Goal: Task Accomplishment & Management: Use online tool/utility

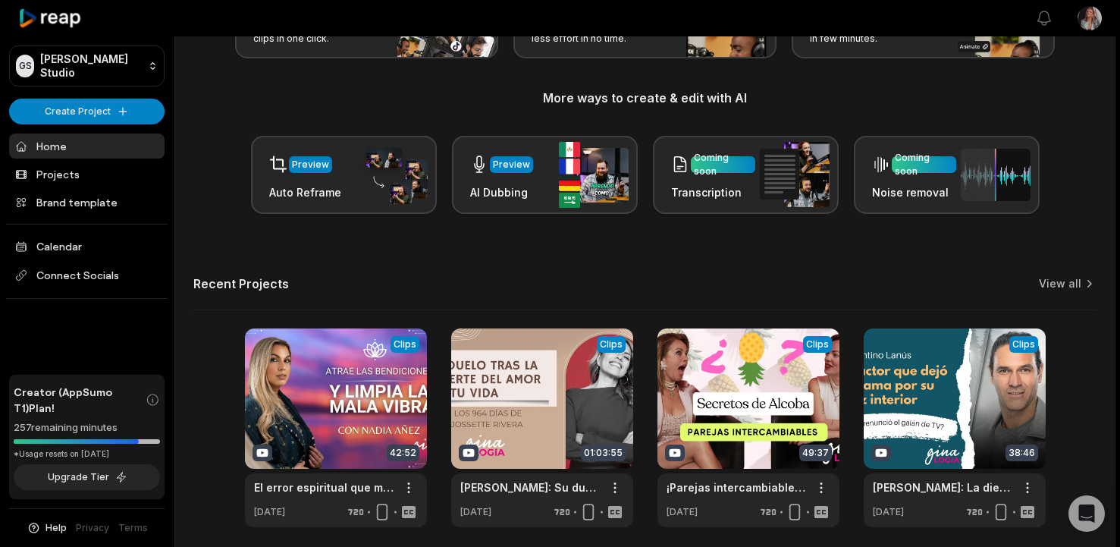
scroll to position [210, 0]
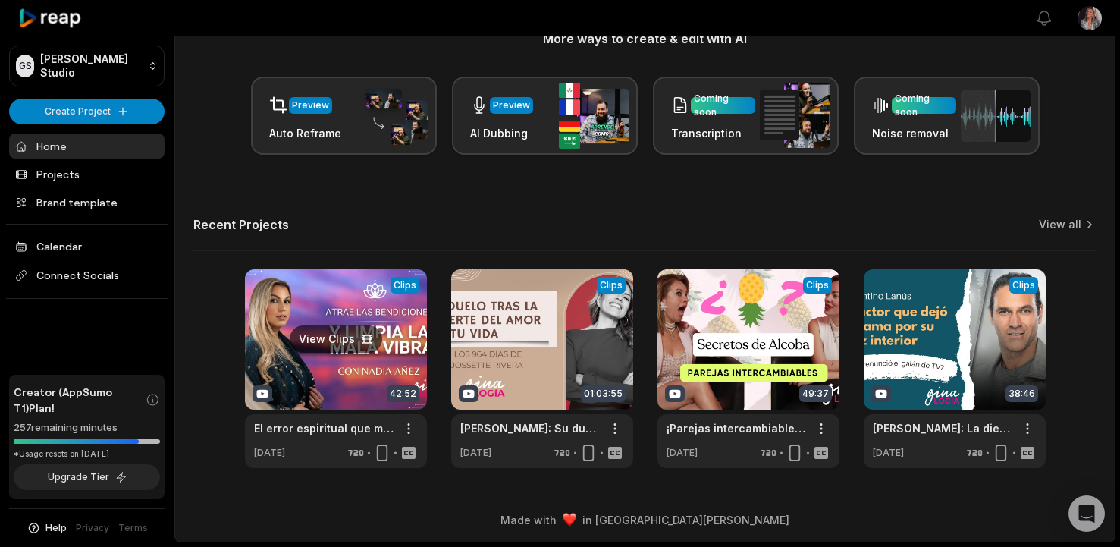
click at [361, 365] on link at bounding box center [336, 368] width 182 height 199
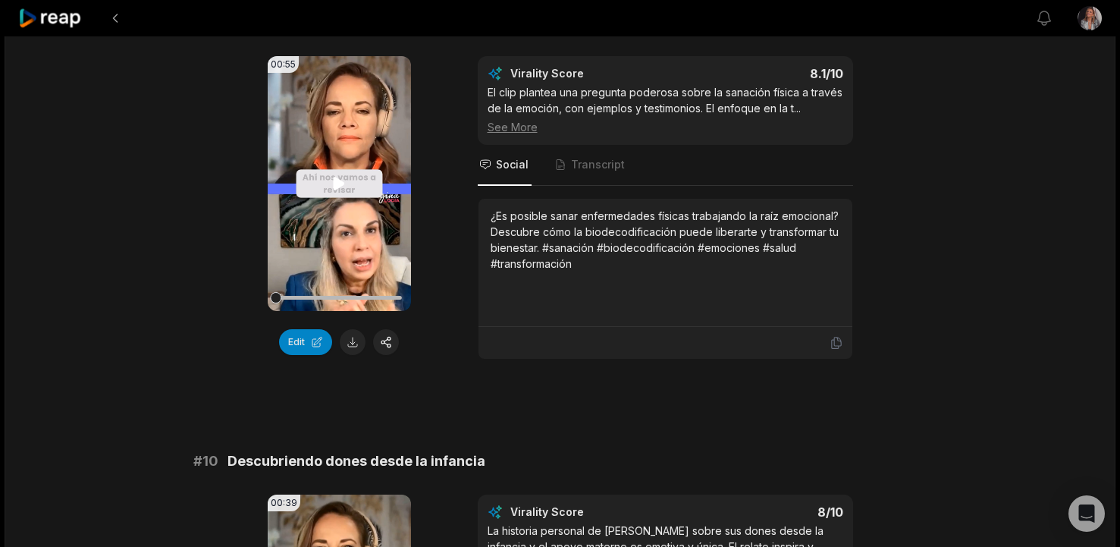
scroll to position [3680, 0]
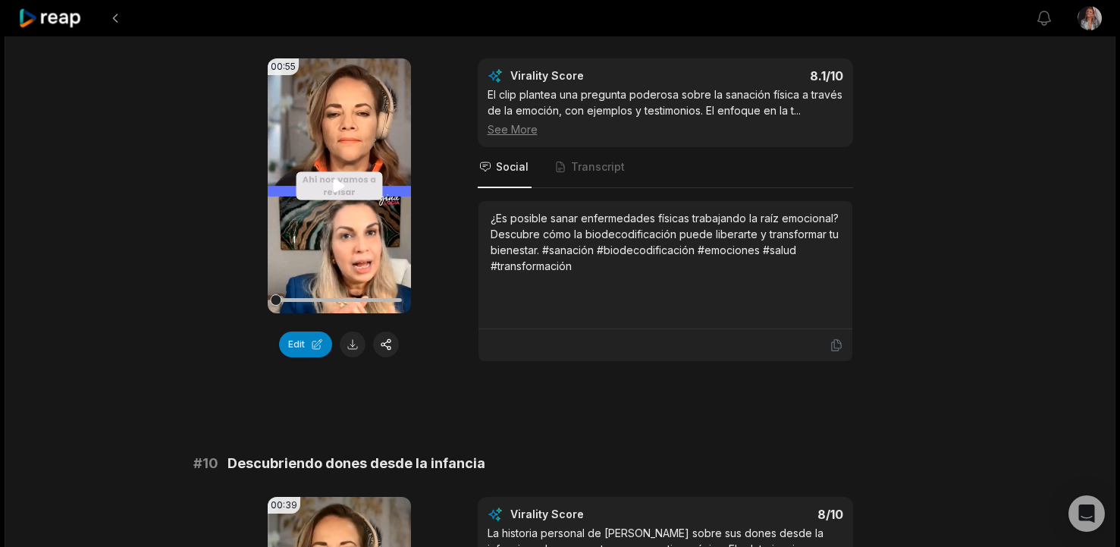
click at [344, 184] on icon at bounding box center [339, 186] width 18 height 18
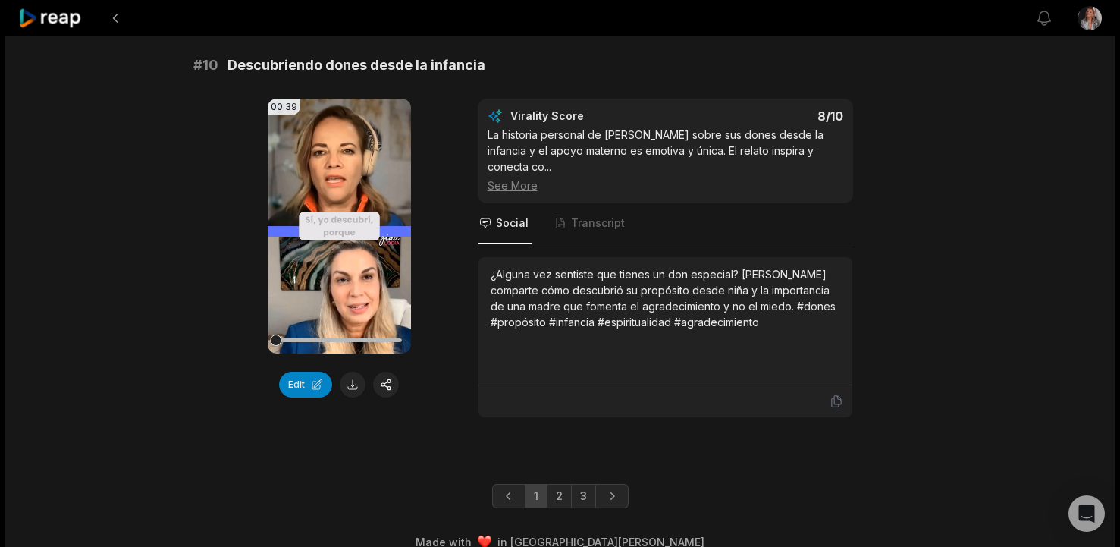
scroll to position [4084, 0]
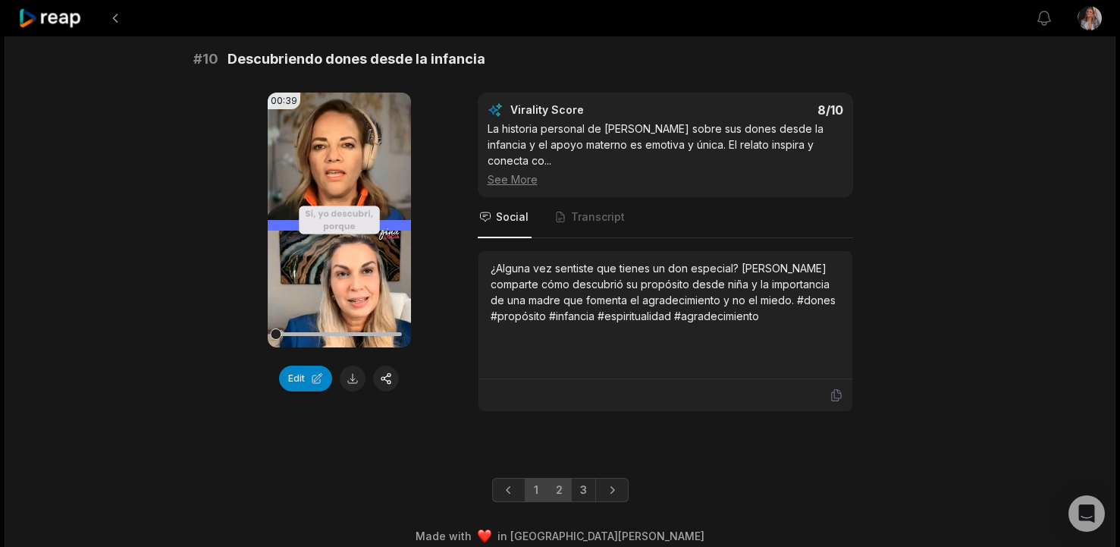
click at [555, 478] on link "2" at bounding box center [559, 490] width 25 height 24
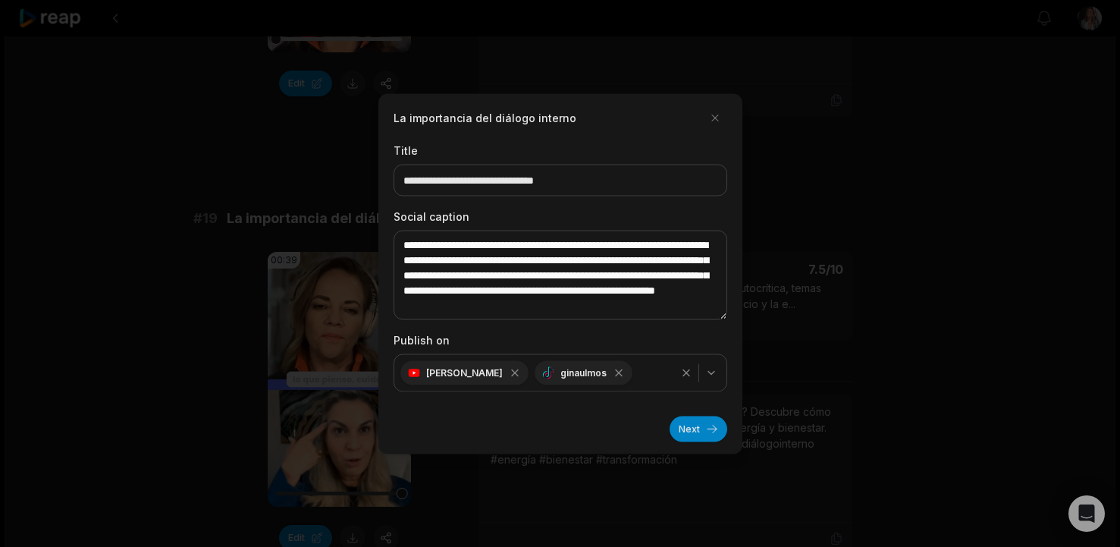
scroll to position [8, 0]
type textarea "**********"
click at [701, 428] on button "Next" at bounding box center [699, 429] width 58 height 26
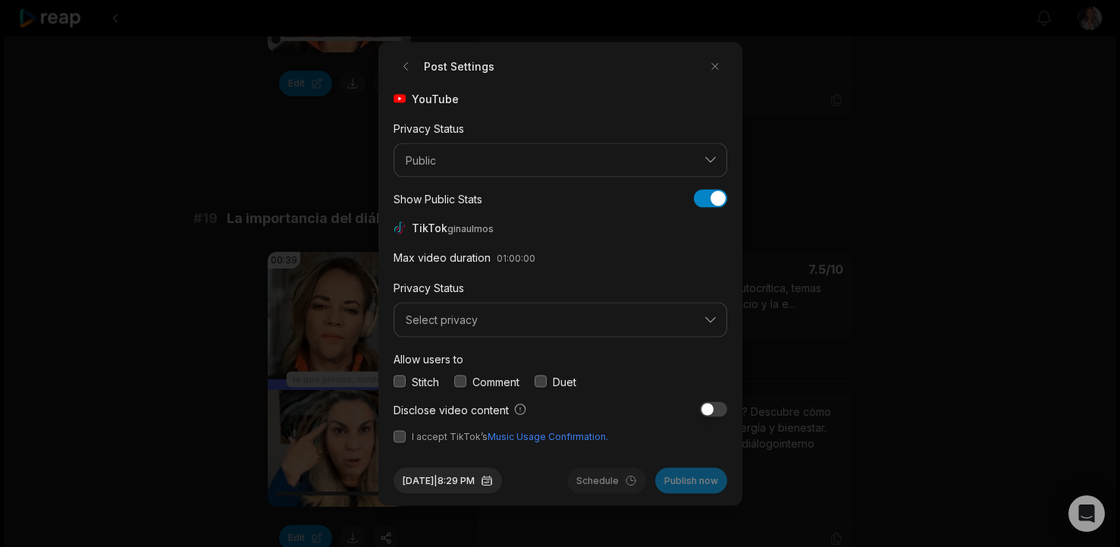
click at [403, 433] on button "button" at bounding box center [400, 436] width 12 height 12
drag, startPoint x: 401, startPoint y: 385, endPoint x: 410, endPoint y: 357, distance: 29.5
click at [401, 383] on button "button" at bounding box center [400, 381] width 12 height 12
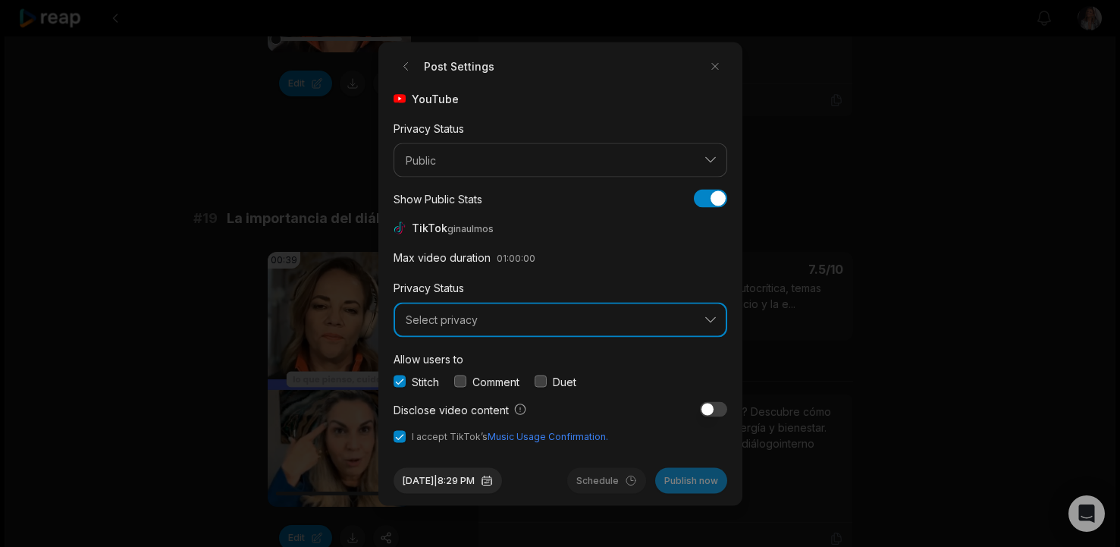
click at [436, 321] on span "Select privacy" at bounding box center [550, 320] width 288 height 14
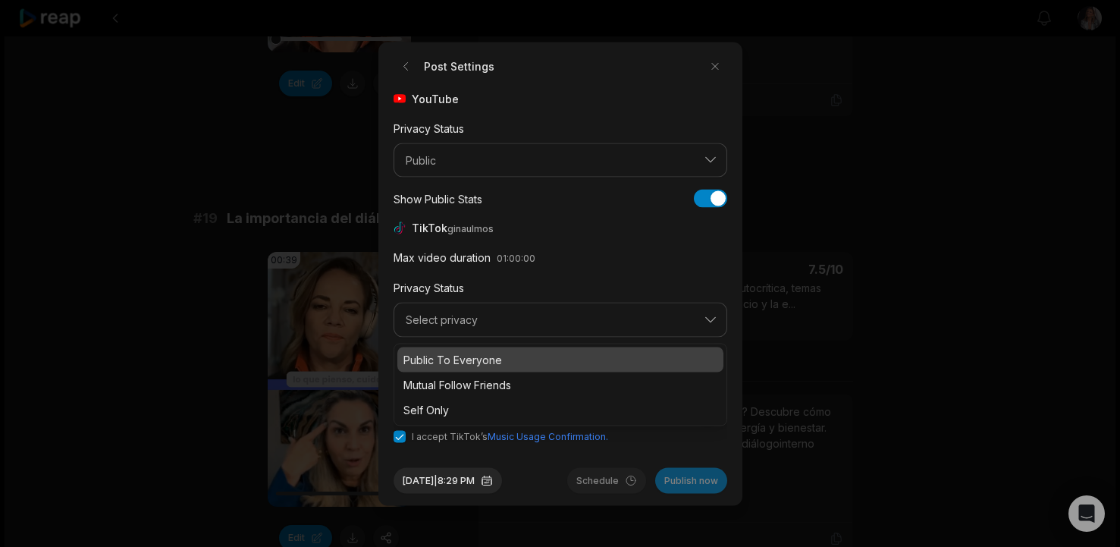
drag, startPoint x: 462, startPoint y: 356, endPoint x: 481, endPoint y: 372, distance: 24.8
click at [463, 356] on p "Public To Everyone" at bounding box center [560, 359] width 314 height 16
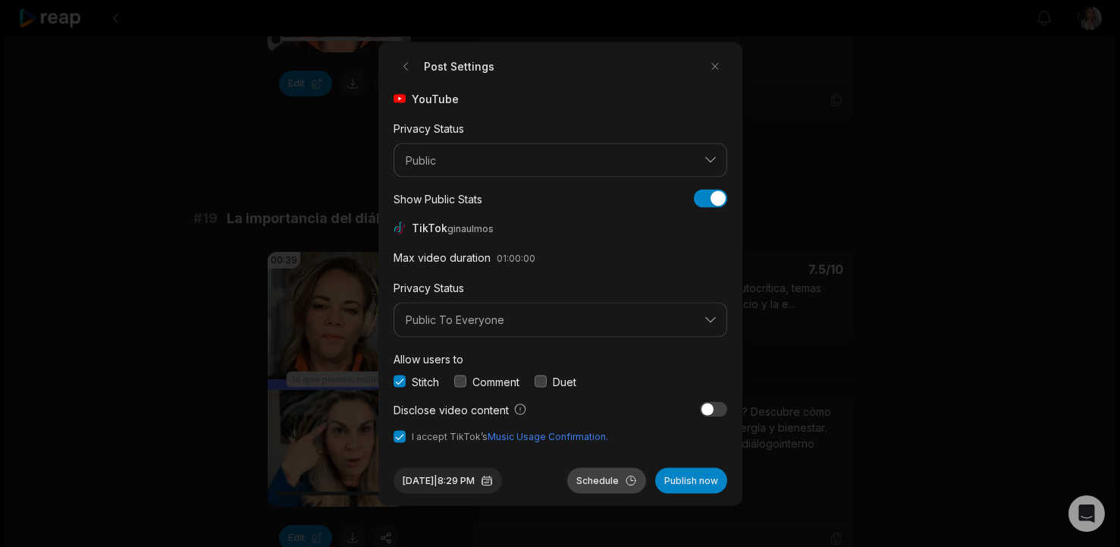
click at [604, 476] on button "Schedule" at bounding box center [606, 480] width 79 height 26
